Goal: Navigation & Orientation: Find specific page/section

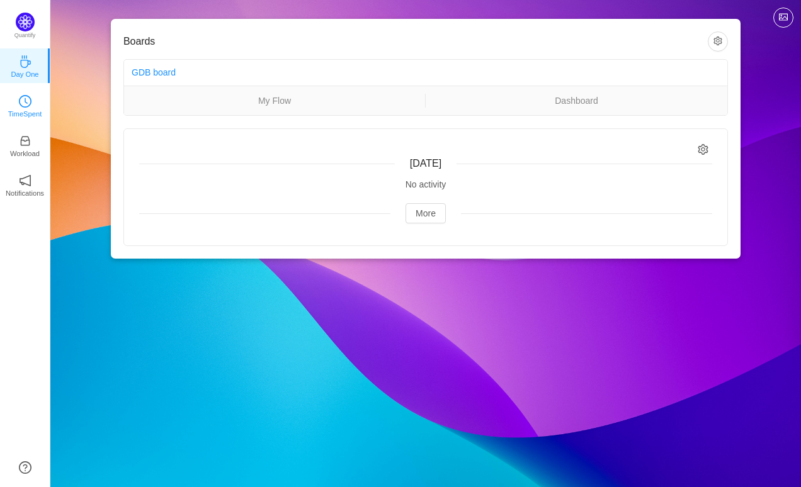
click at [30, 110] on p "TimeSpent" at bounding box center [25, 113] width 34 height 11
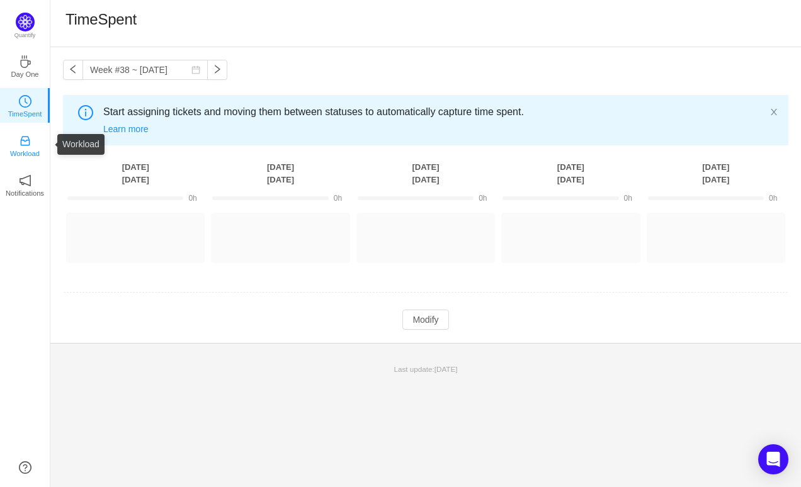
click at [35, 152] on p "Workload" at bounding box center [25, 153] width 30 height 11
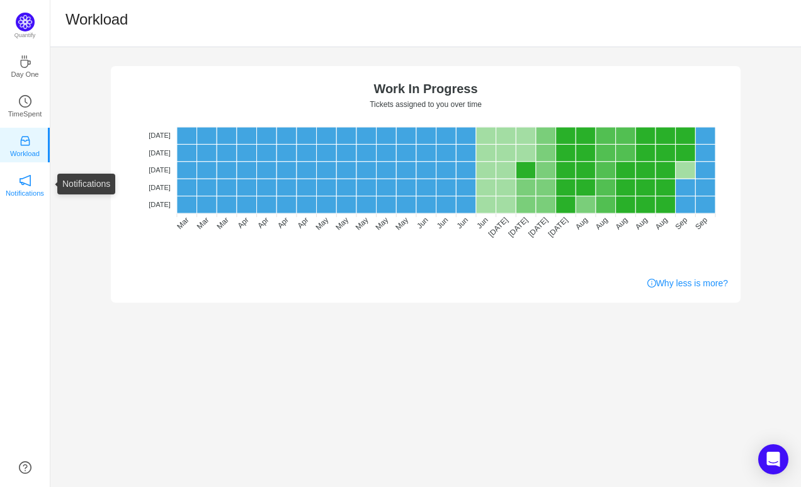
click at [28, 188] on p "Notifications" at bounding box center [25, 193] width 38 height 11
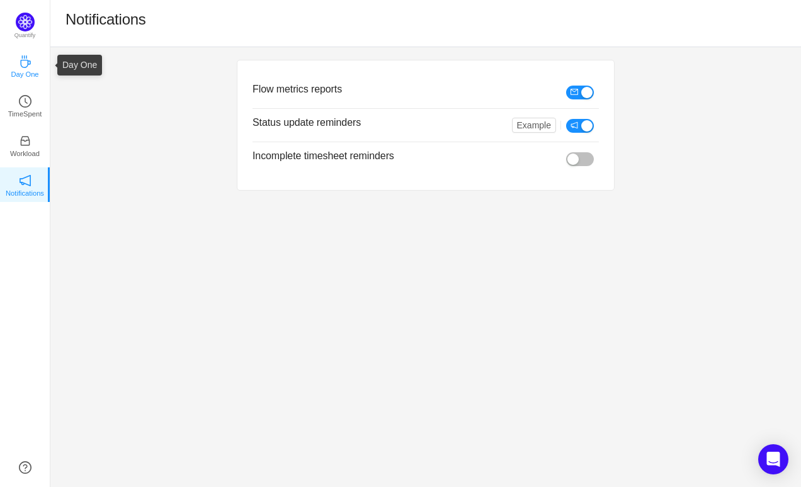
click at [27, 72] on link "Day One" at bounding box center [25, 65] width 13 height 13
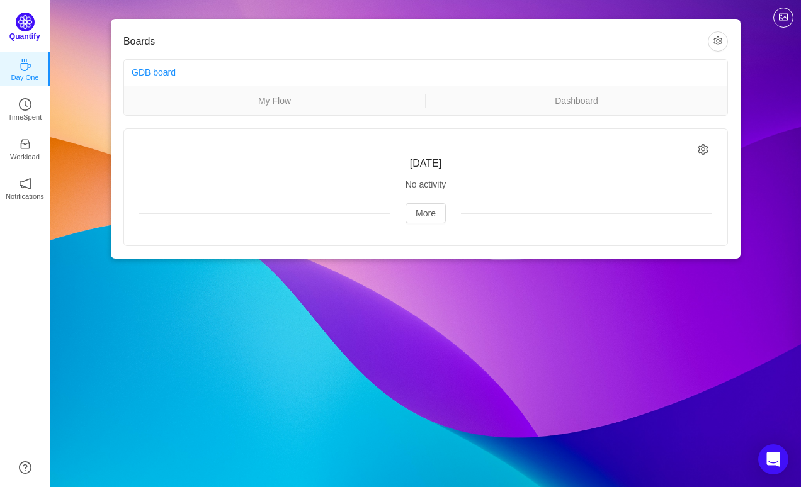
click at [26, 27] on img at bounding box center [25, 22] width 19 height 19
click at [168, 74] on link "GDB board" at bounding box center [154, 72] width 44 height 10
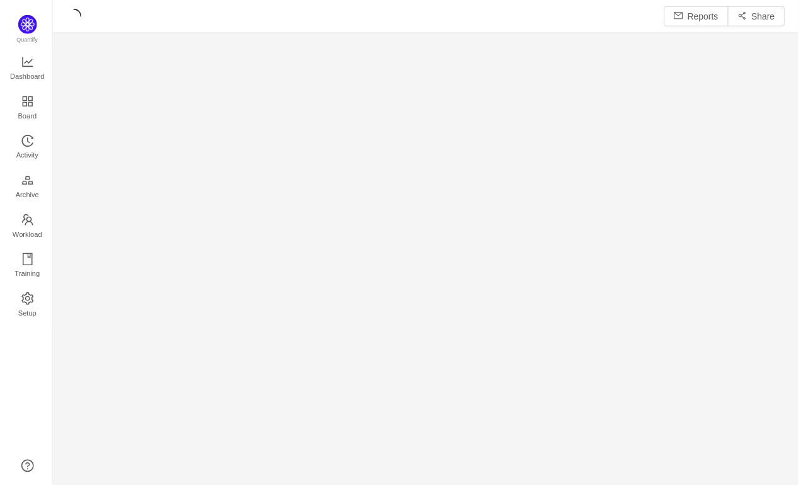
scroll to position [469, 722]
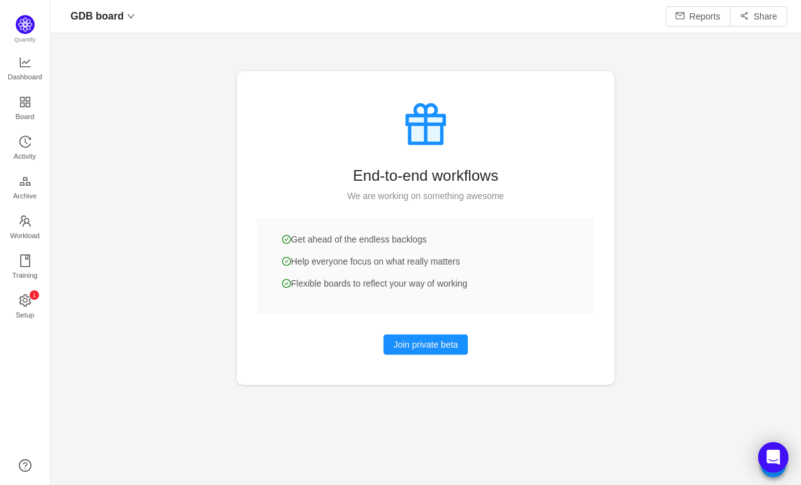
scroll to position [466, 722]
click at [31, 70] on span "Dashboard" at bounding box center [25, 76] width 35 height 25
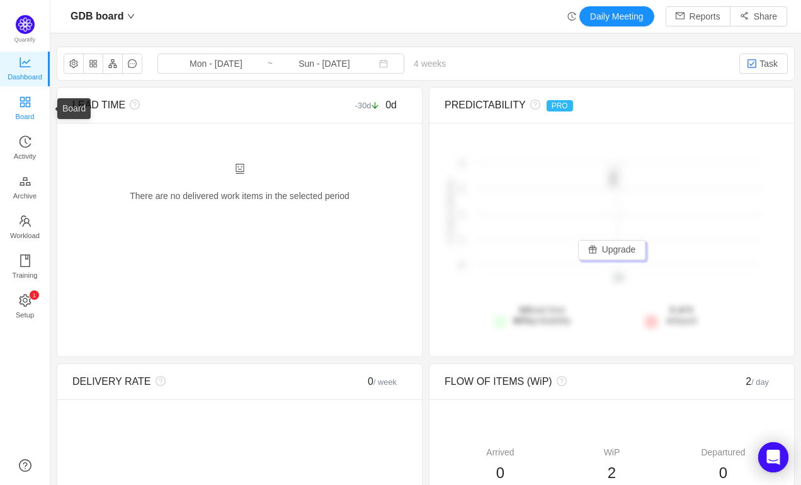
click at [23, 110] on span "Board" at bounding box center [25, 116] width 19 height 25
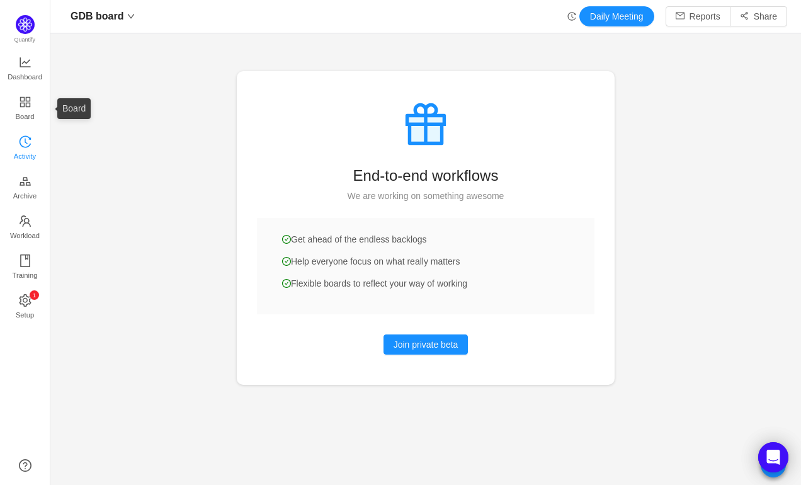
click at [24, 140] on icon "icon: history" at bounding box center [25, 141] width 13 height 13
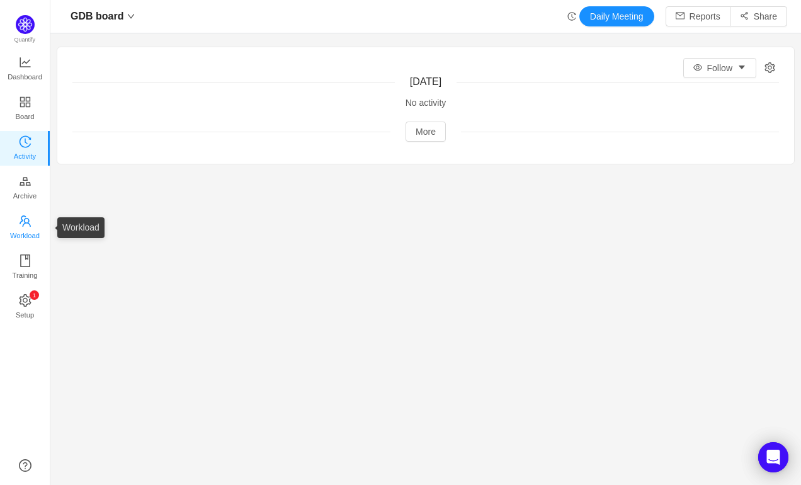
click at [24, 231] on span "Workload" at bounding box center [25, 235] width 30 height 25
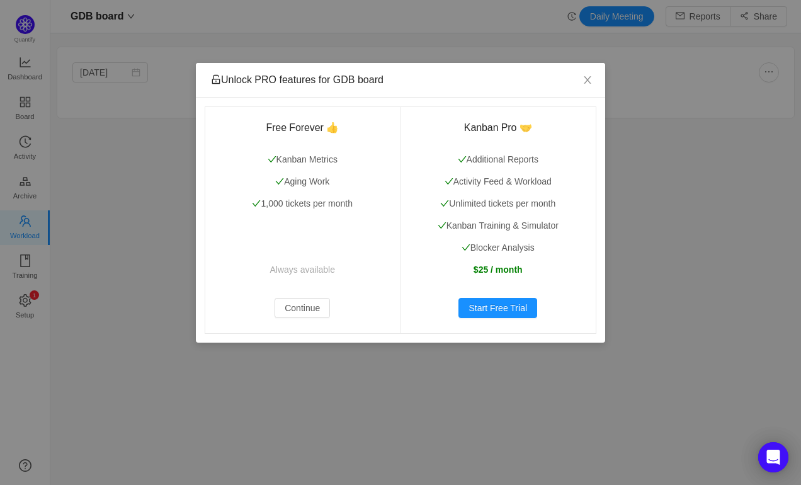
click at [22, 259] on div "Unlock PRO features for GDB board Free Forever 👍 Kanban Metrics Aging Work 1,00…" at bounding box center [400, 242] width 801 height 485
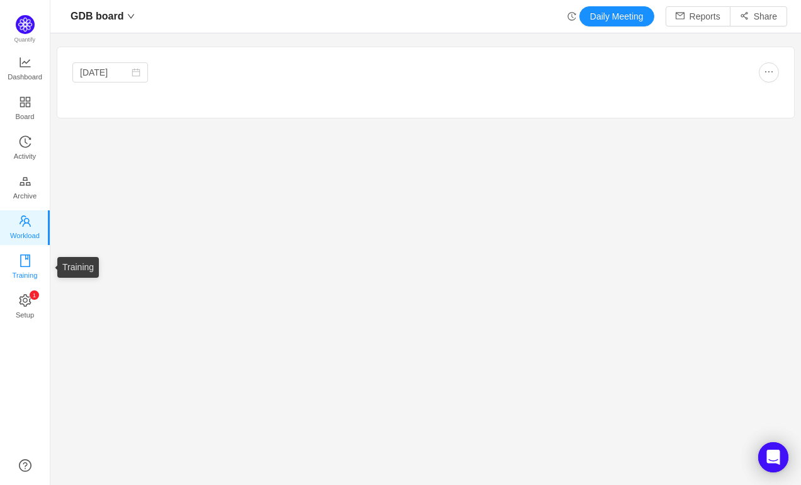
click at [24, 262] on span "Training" at bounding box center [24, 274] width 25 height 25
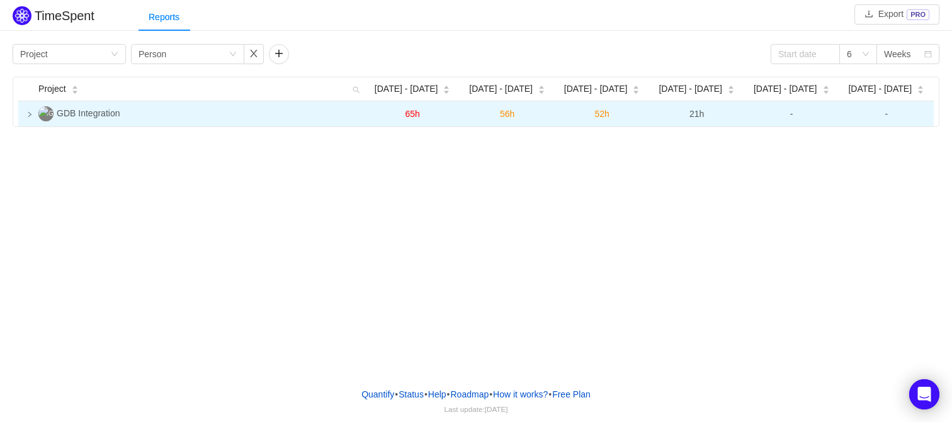
click at [23, 116] on td at bounding box center [25, 113] width 15 height 25
